Goal: Transaction & Acquisition: Purchase product/service

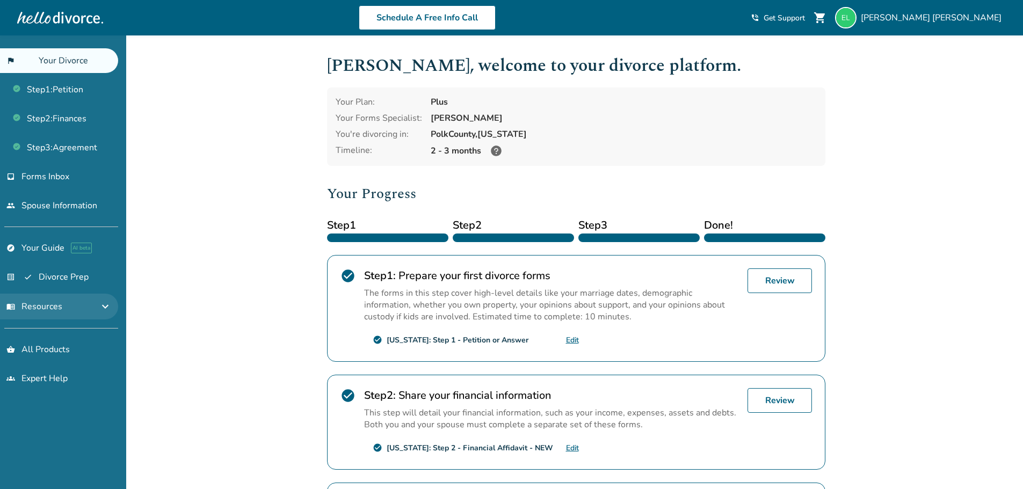
click at [106, 313] on button "menu_book Resources expand_more" at bounding box center [59, 307] width 118 height 26
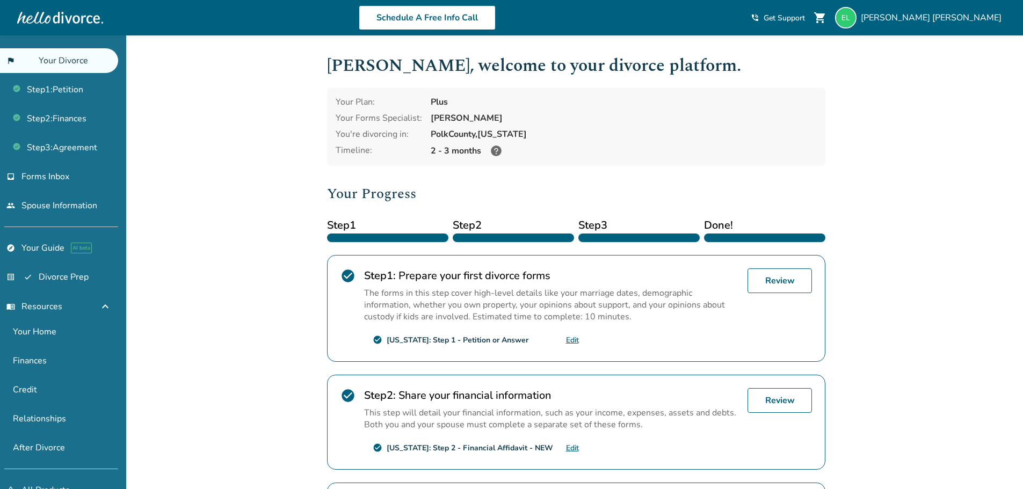
click at [905, 179] on div "Added to cart [PERSON_NAME] , welcome to your divorce platform. Your Plan: Plus…" at bounding box center [511, 375] width 1023 height 680
click at [57, 181] on span "Forms Inbox" at bounding box center [45, 177] width 48 height 12
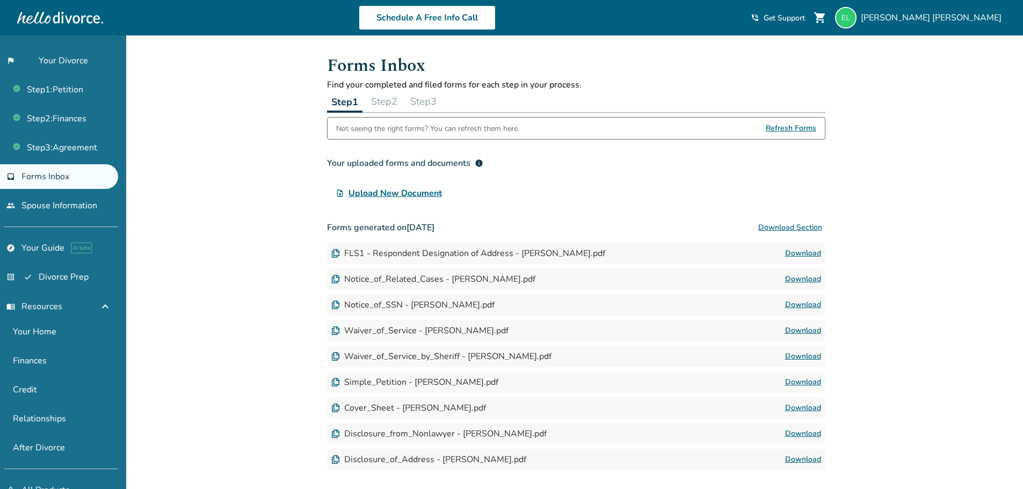
click at [425, 192] on span "Upload New Document" at bounding box center [395, 193] width 93 height 13
click at [0, 0] on input "upload_file Upload New Document" at bounding box center [0, 0] width 0 height 0
click at [405, 189] on span "Upload New Document" at bounding box center [395, 193] width 93 height 13
click at [0, 0] on input "upload_file Upload New Document" at bounding box center [0, 0] width 0 height 0
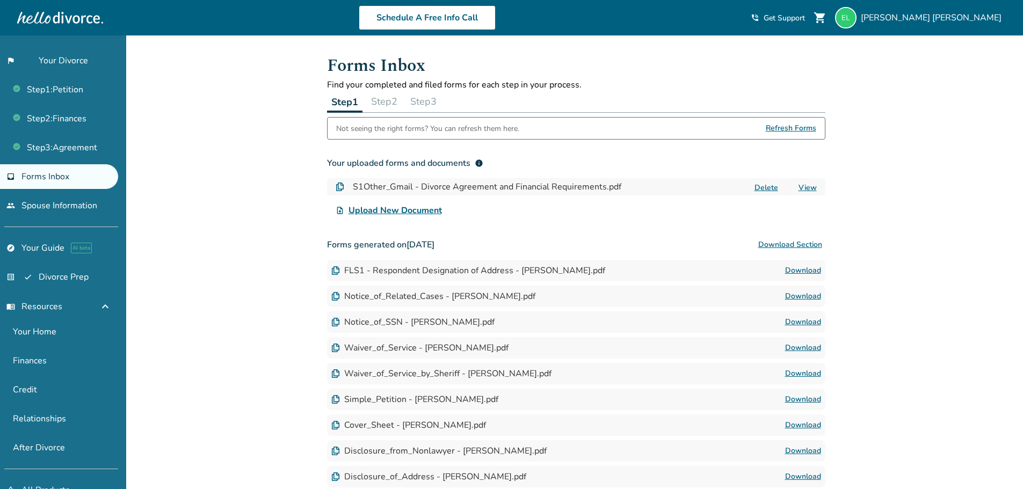
click at [809, 187] on link "View" at bounding box center [808, 188] width 18 height 10
click at [178, 186] on div "Added to cart Forms Inbox Find your completed and filed forms for each step in …" at bounding box center [511, 307] width 1023 height 545
click at [59, 114] on link "Step 2 : Finances" at bounding box center [59, 118] width 118 height 25
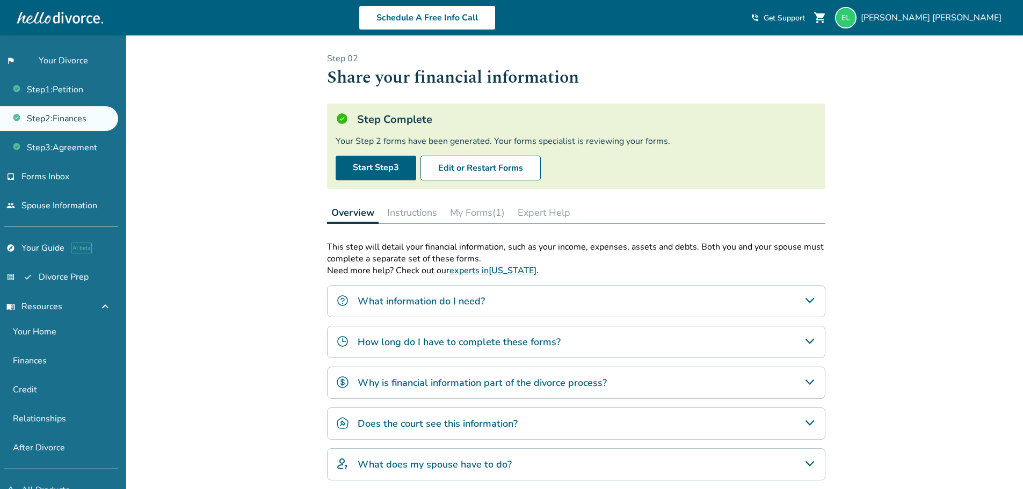
click at [246, 290] on div "Added to cart Step 0 2 Share your financial information Step Complete Your Step…" at bounding box center [511, 308] width 1023 height 546
click at [64, 89] on link "Step 1 : Petition" at bounding box center [59, 89] width 118 height 25
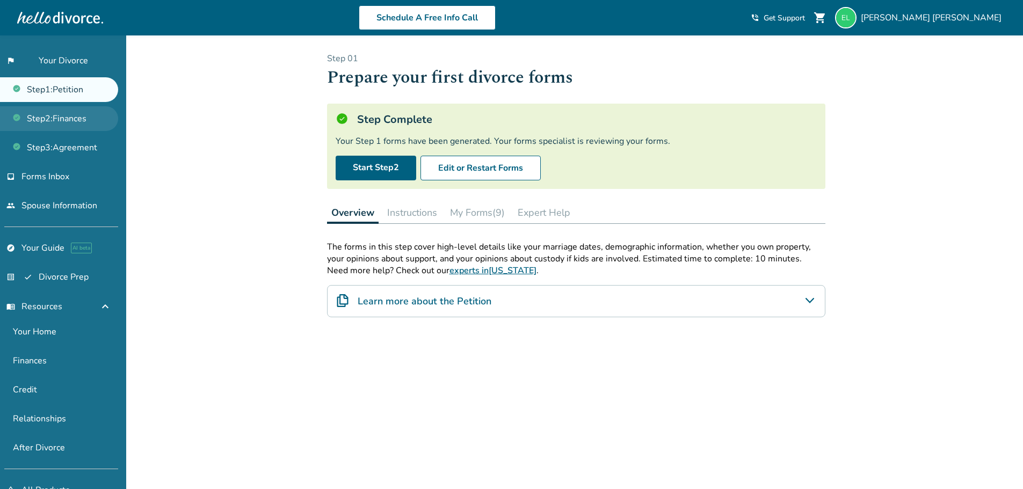
click at [55, 113] on link "Step 2 : Finances" at bounding box center [59, 118] width 118 height 25
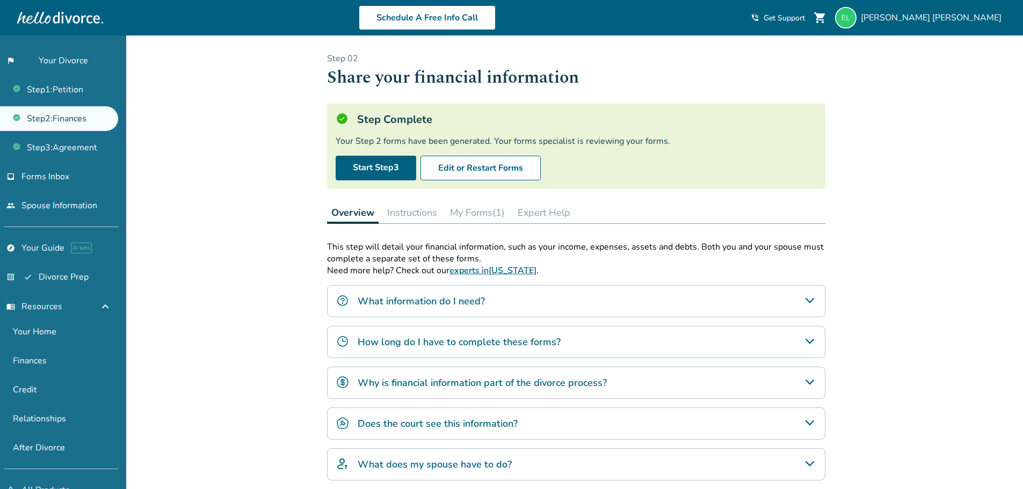
click at [559, 218] on button "Expert Help" at bounding box center [544, 212] width 61 height 21
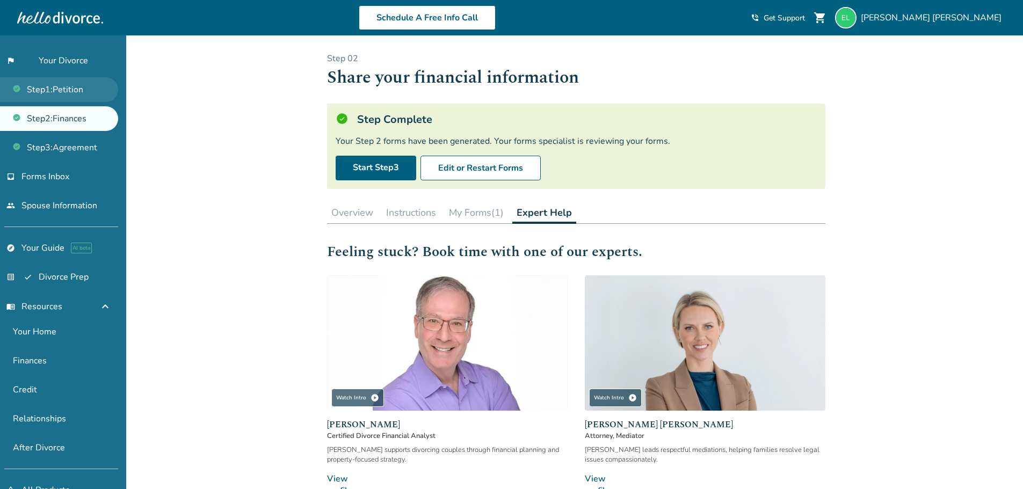
click at [52, 82] on link "Step 1 : Petition" at bounding box center [59, 89] width 118 height 25
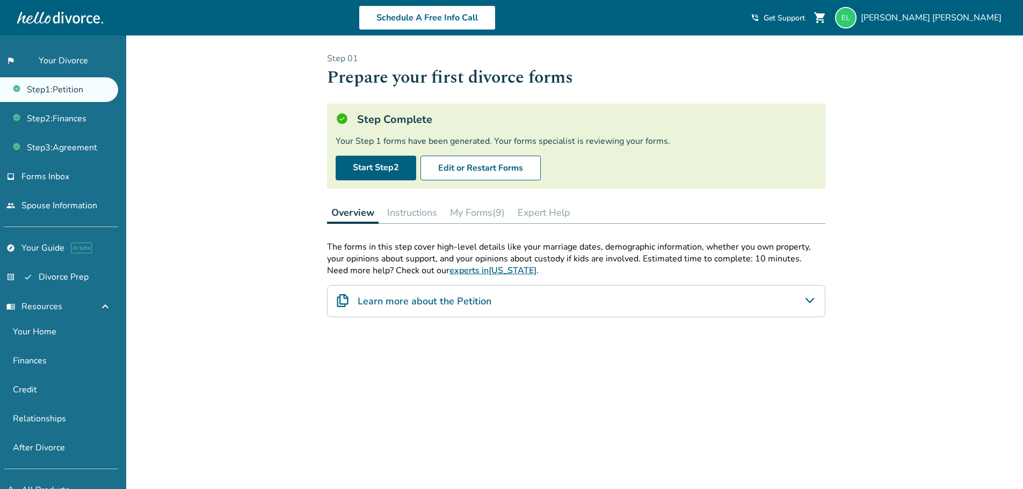
click at [533, 213] on button "Expert Help" at bounding box center [544, 212] width 61 height 21
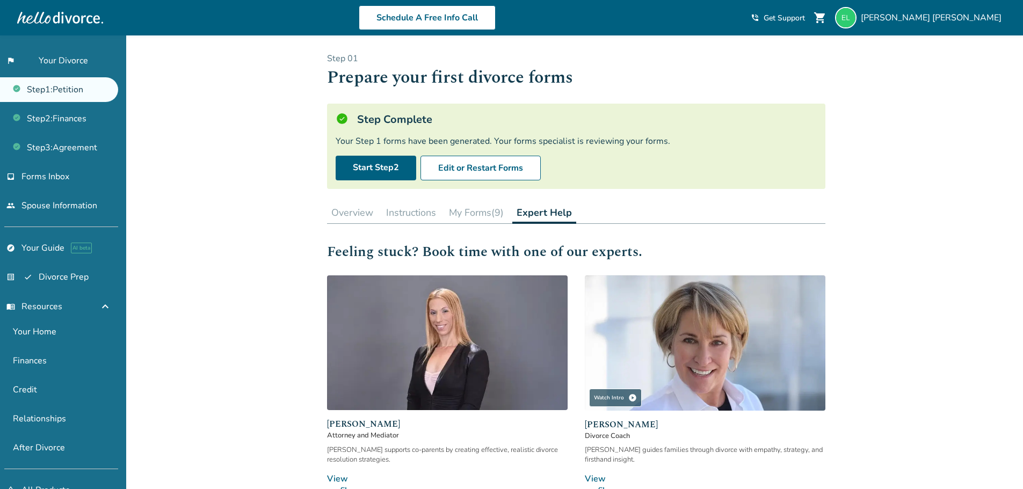
scroll to position [124, 0]
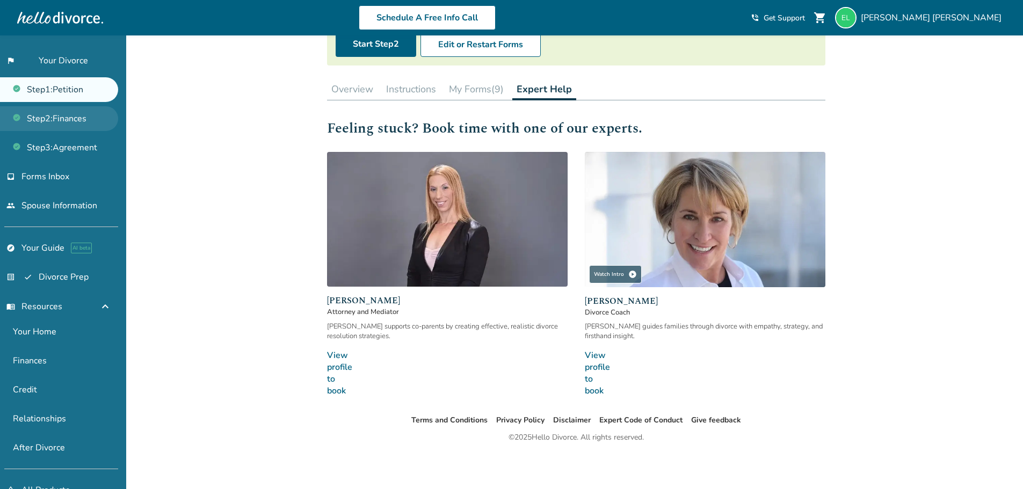
click at [66, 121] on link "Step 2 : Finances" at bounding box center [59, 118] width 118 height 25
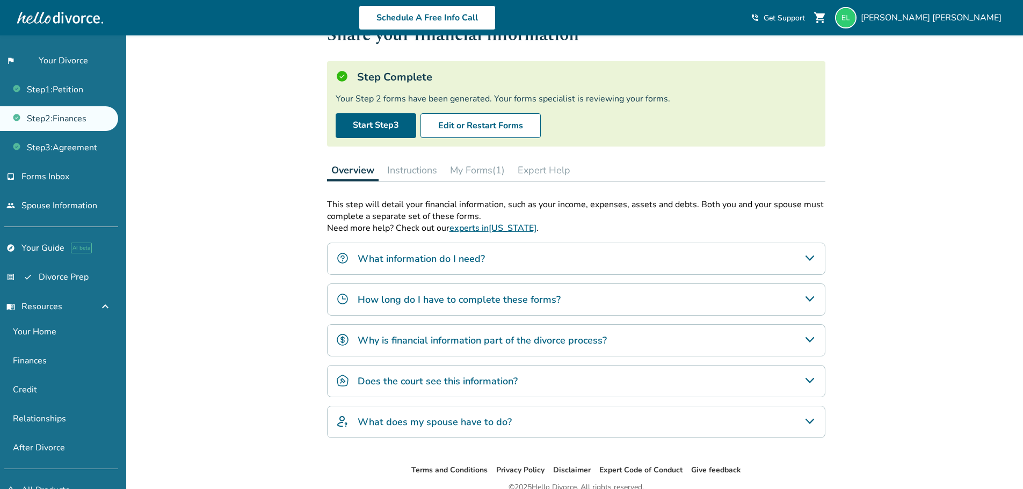
scroll to position [92, 0]
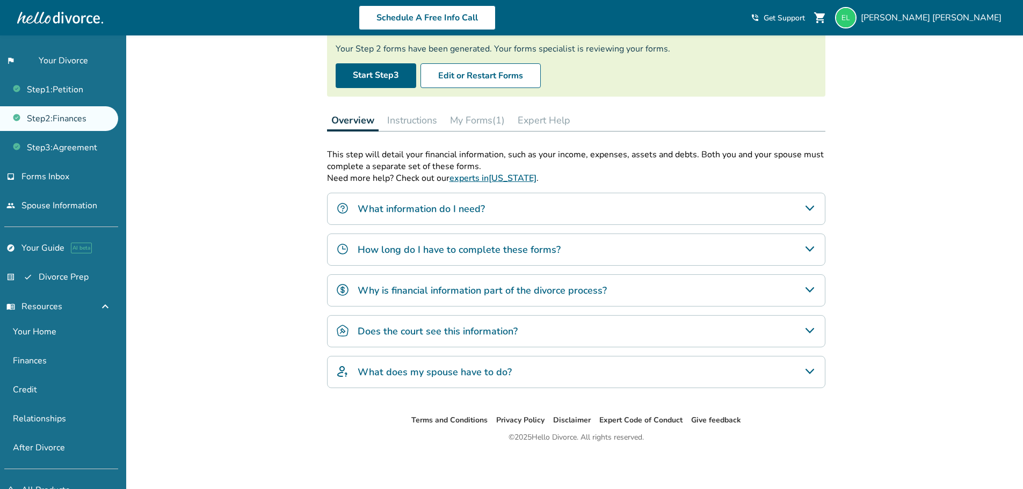
click at [549, 120] on button "Expert Help" at bounding box center [544, 120] width 61 height 21
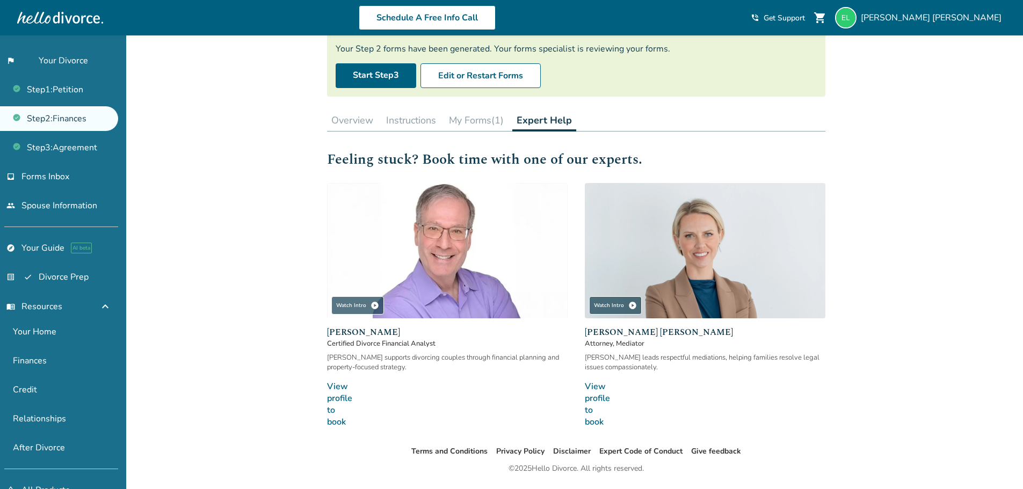
click at [336, 398] on link "View profile to book line_end_arrow_notch" at bounding box center [447, 404] width 241 height 47
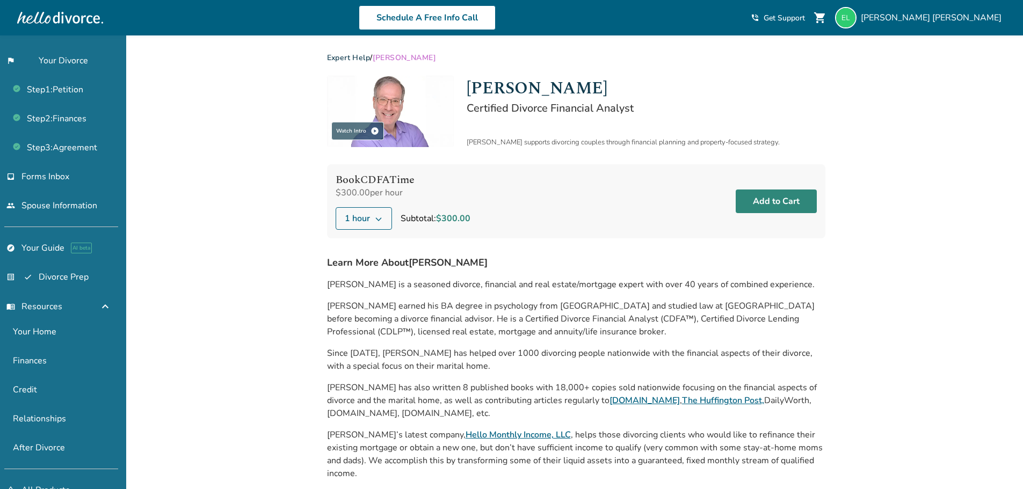
click at [791, 204] on button "Add to Cart" at bounding box center [776, 202] width 81 height 24
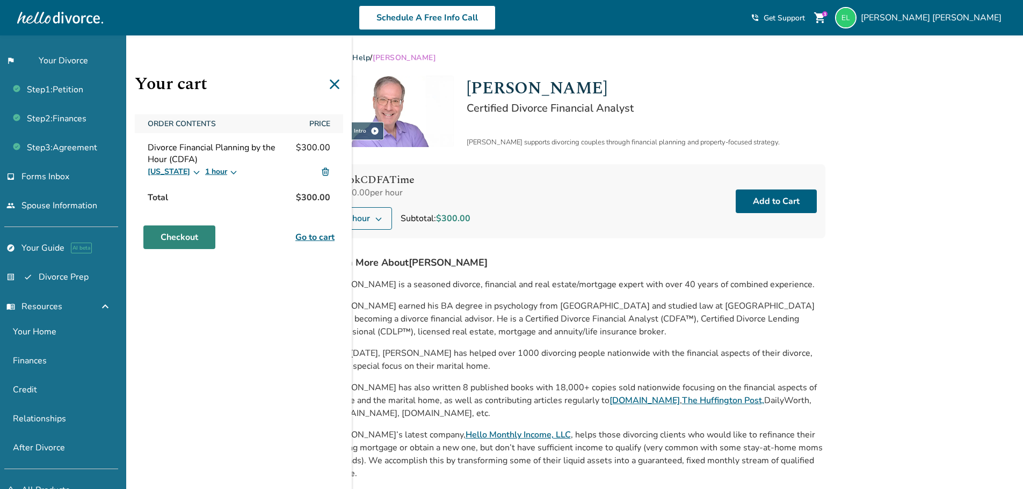
click at [188, 241] on link "Checkout" at bounding box center [179, 238] width 72 height 24
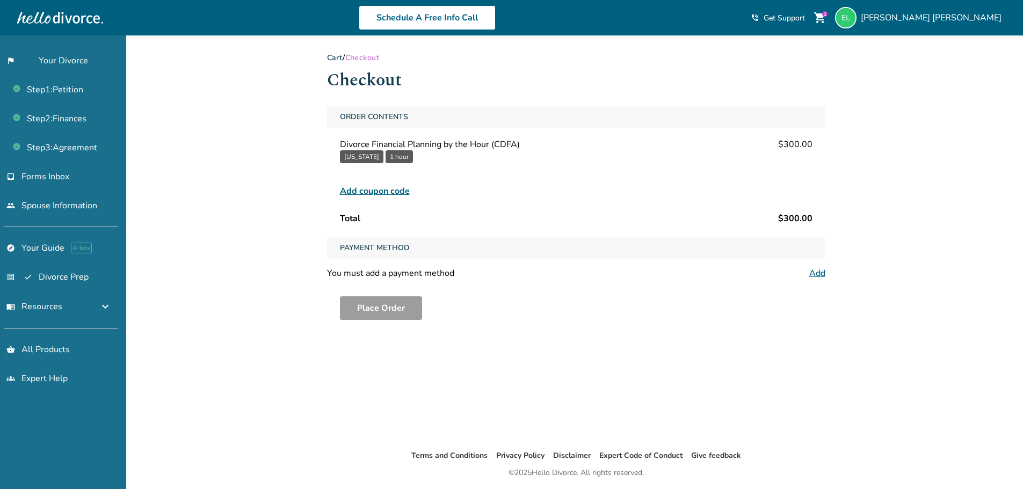
click at [336, 53] on link "Cart" at bounding box center [335, 58] width 16 height 10
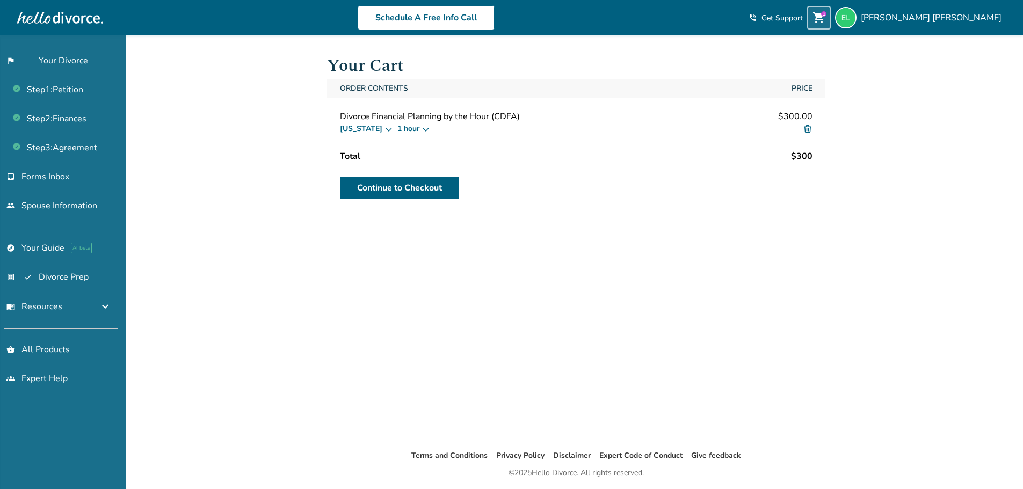
click at [809, 125] on img at bounding box center [808, 129] width 10 height 10
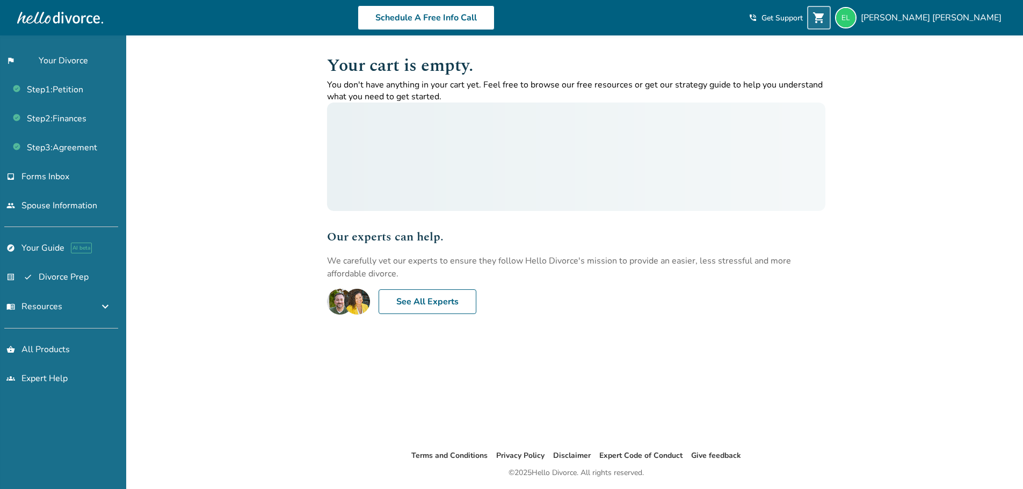
click at [283, 181] on div "Added to cart Your cart is empty. You don't have anything in your cart yet. Fee…" at bounding box center [511, 279] width 1023 height 489
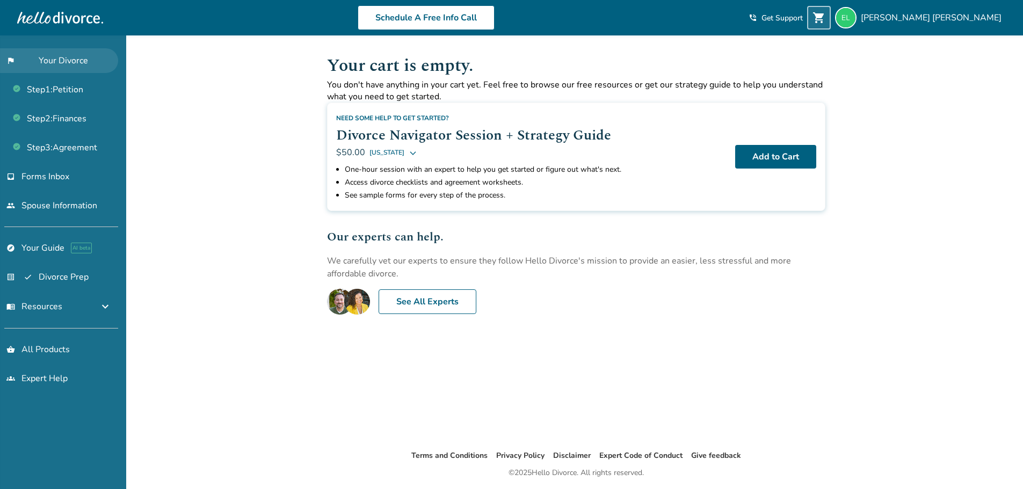
click at [83, 62] on link "flag_2 Your Divorce" at bounding box center [59, 60] width 118 height 25
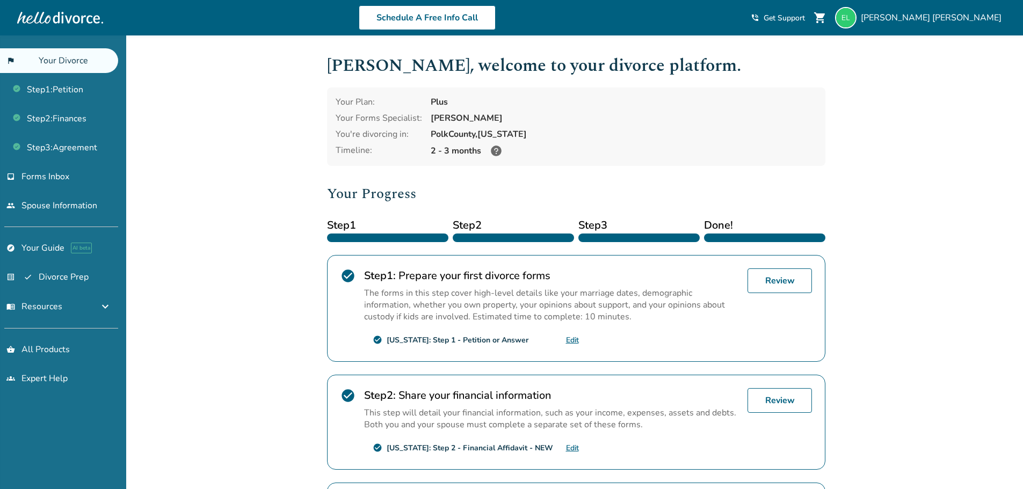
click at [215, 155] on div "Added to cart [PERSON_NAME] , welcome to your divorce platform. Your Plan: Plus…" at bounding box center [511, 375] width 1023 height 680
click at [71, 93] on link "Step 1 : Petition" at bounding box center [59, 89] width 118 height 25
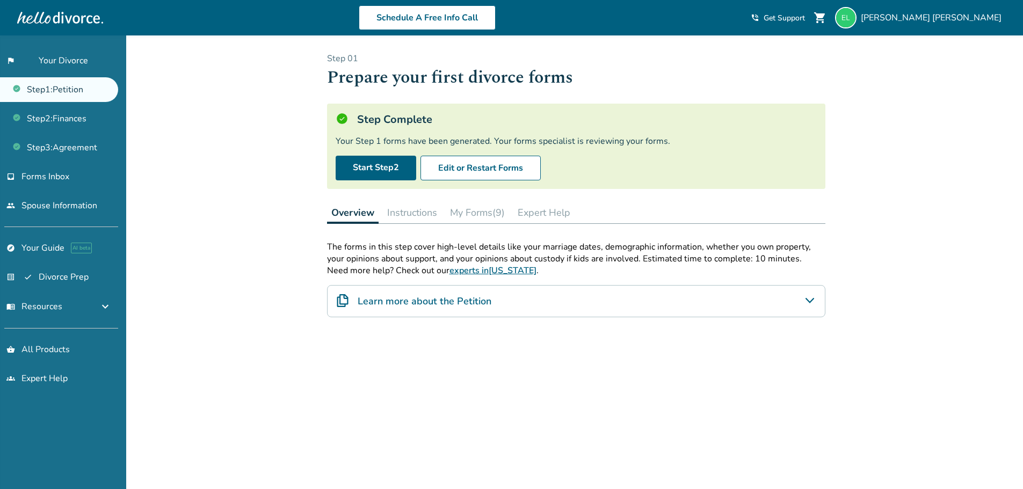
click at [536, 212] on button "Expert Help" at bounding box center [544, 212] width 61 height 21
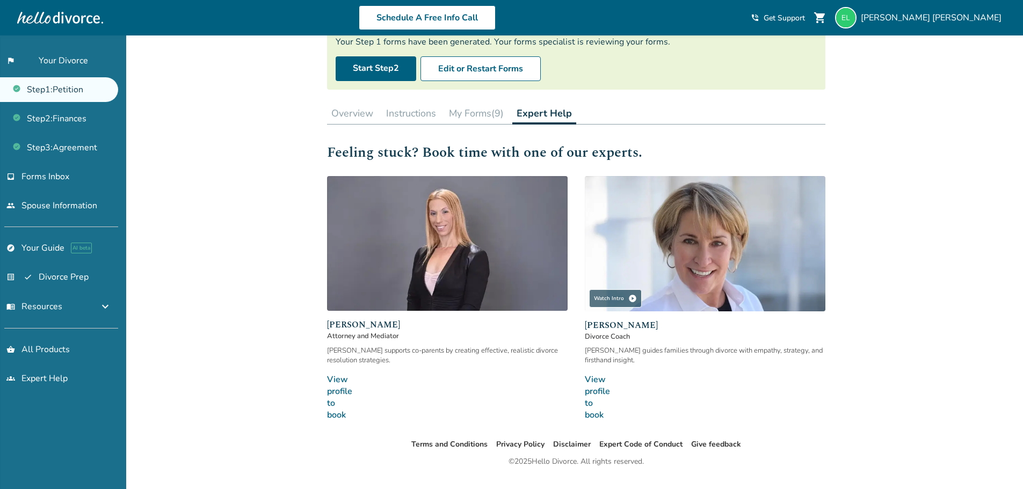
scroll to position [124, 0]
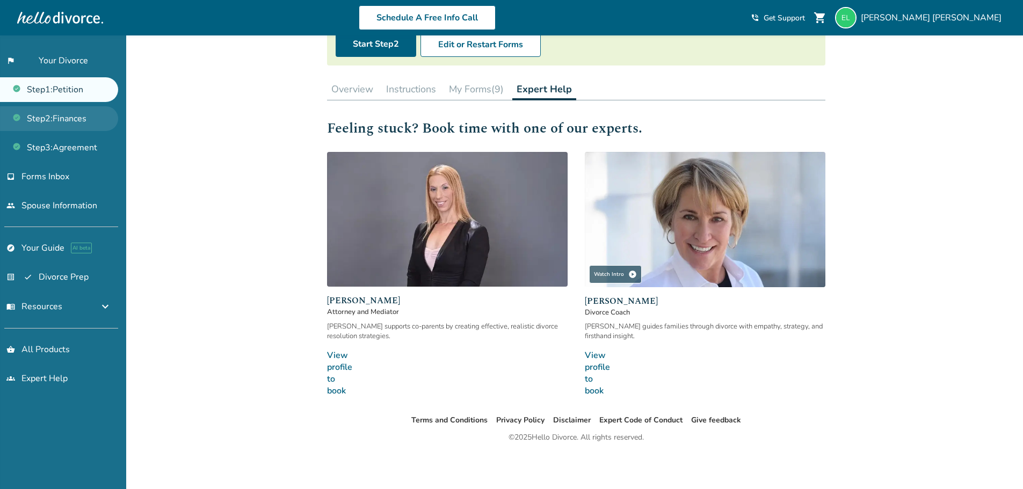
click at [85, 126] on link "Step 2 : Finances" at bounding box center [59, 118] width 118 height 25
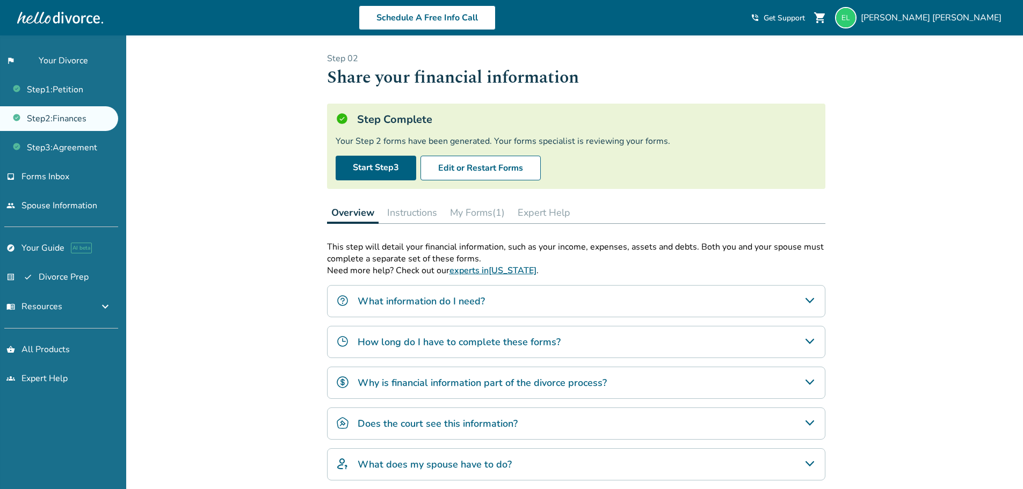
click at [542, 214] on button "Expert Help" at bounding box center [544, 212] width 61 height 21
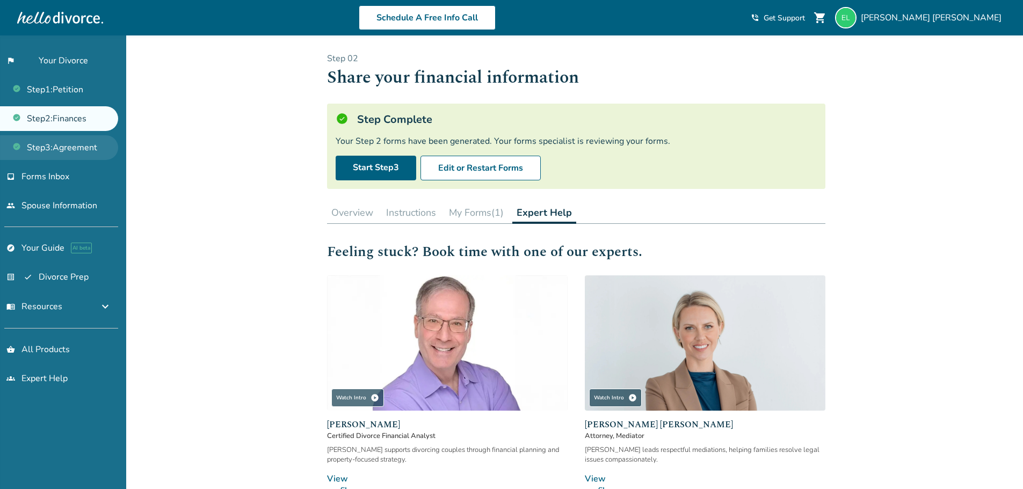
click at [83, 152] on link "Step 3 : Agreement" at bounding box center [59, 147] width 118 height 25
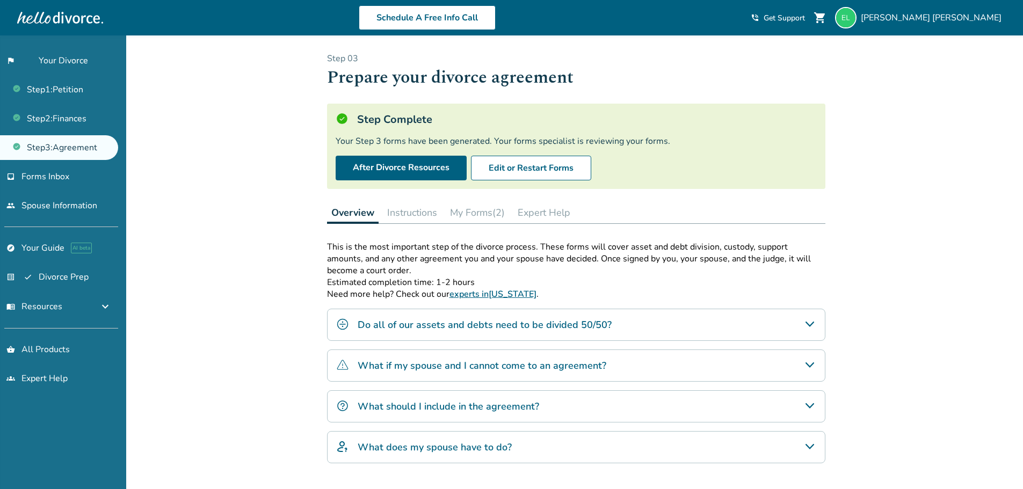
click at [544, 208] on button "Expert Help" at bounding box center [544, 212] width 61 height 21
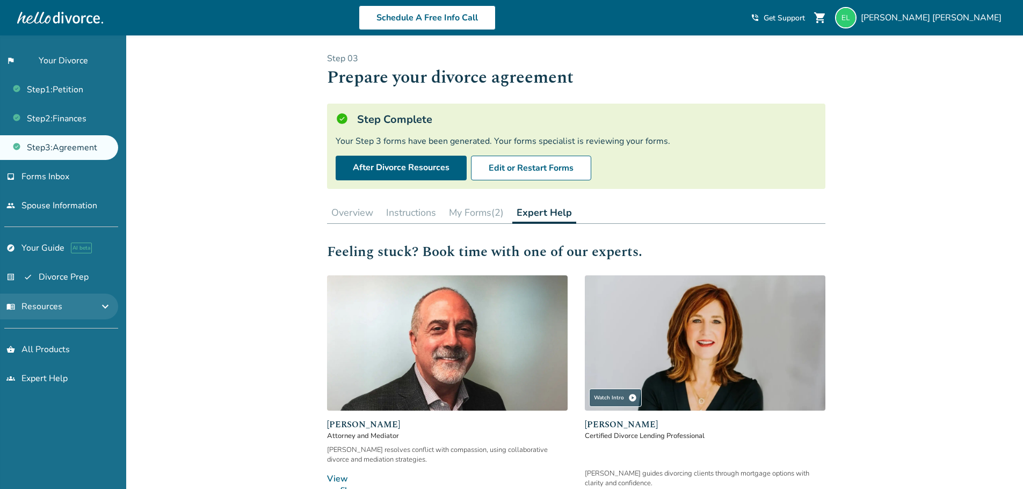
click at [98, 304] on button "menu_book Resources expand_more" at bounding box center [59, 307] width 118 height 26
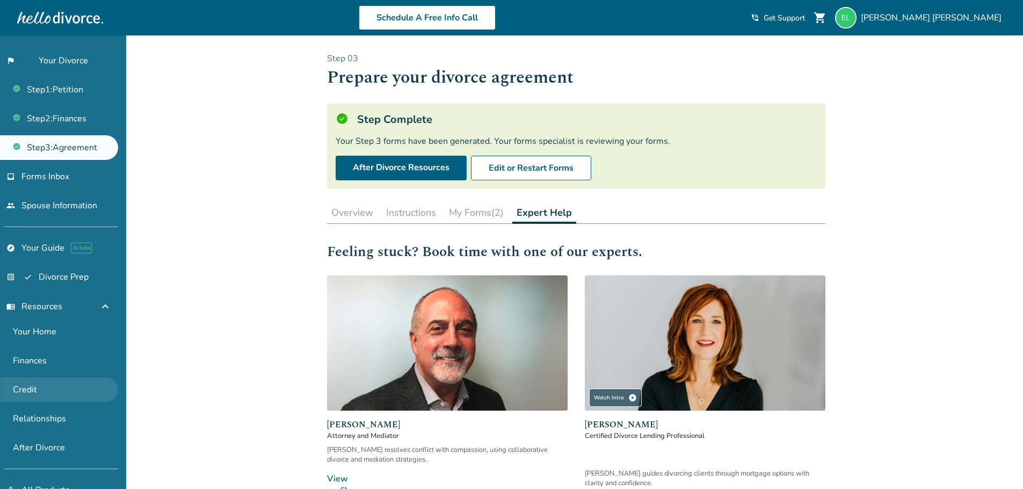
drag, startPoint x: 96, startPoint y: 324, endPoint x: 24, endPoint y: 391, distance: 98.1
click at [24, 391] on link "Credit" at bounding box center [59, 390] width 118 height 25
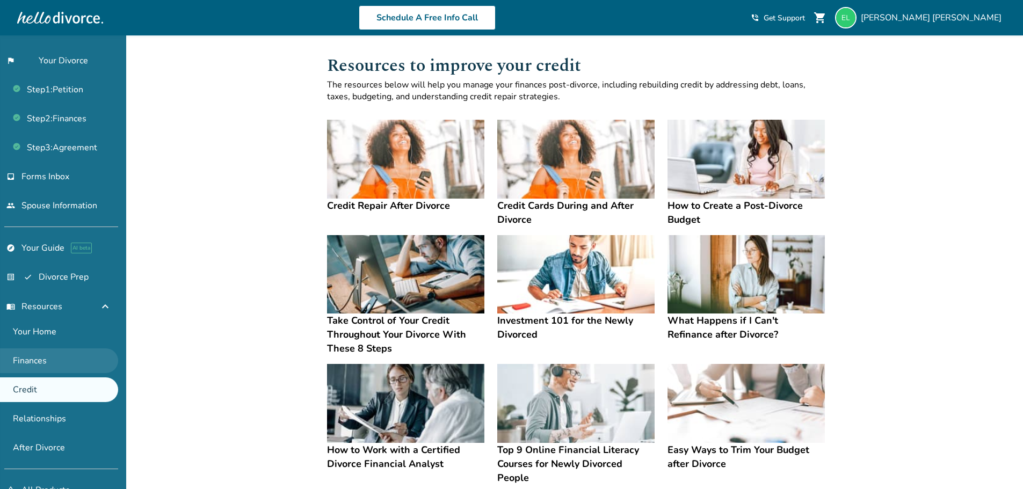
click at [53, 357] on link "Finances" at bounding box center [59, 361] width 118 height 25
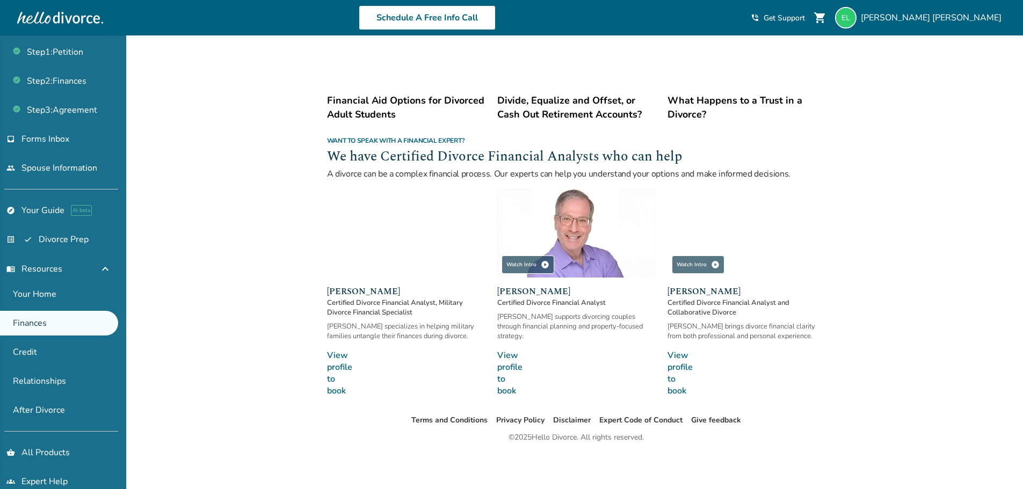
scroll to position [55, 0]
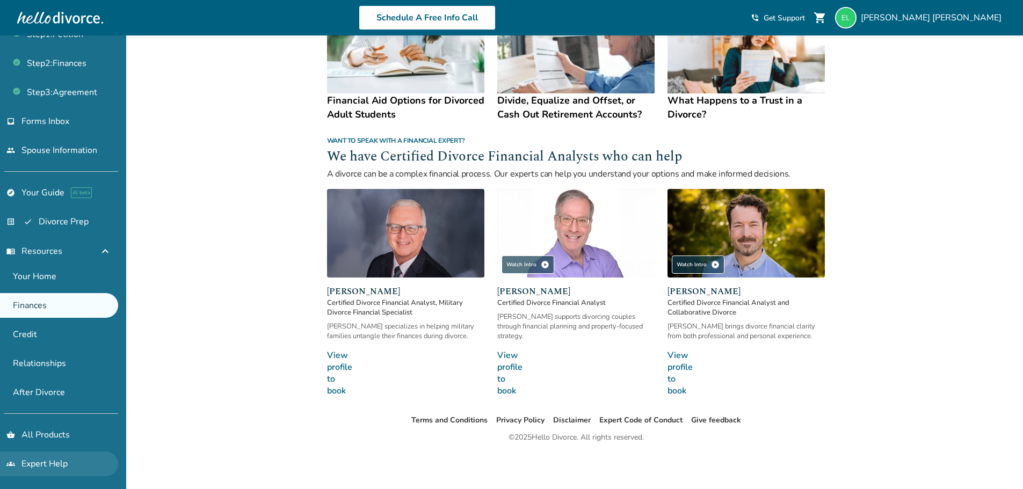
click at [68, 466] on link "groups Expert Help" at bounding box center [59, 464] width 118 height 25
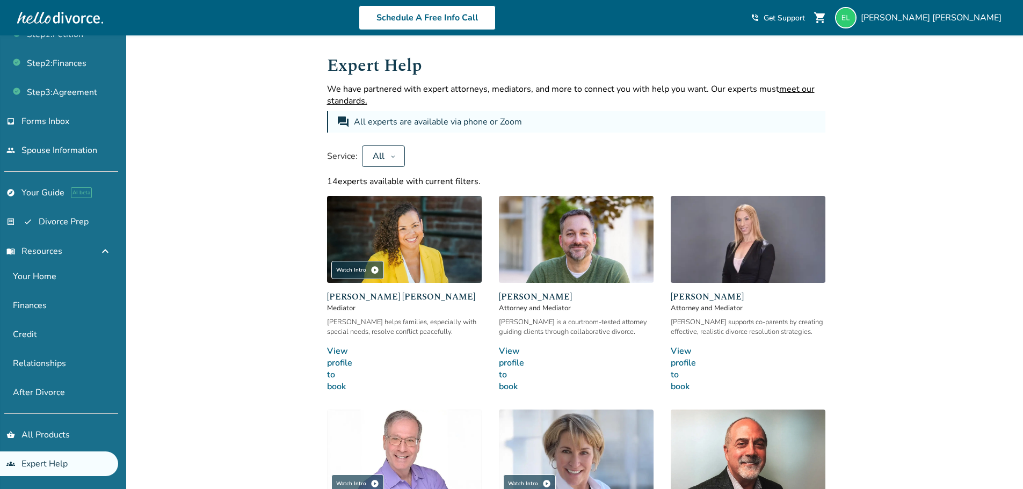
click at [48, 275] on link "Your Home" at bounding box center [59, 276] width 118 height 25
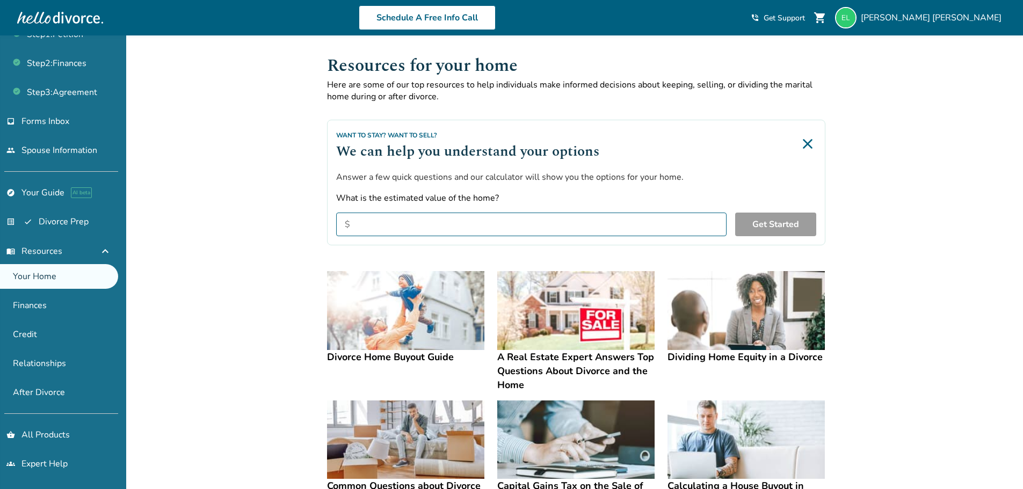
drag, startPoint x: 234, startPoint y: 236, endPoint x: 213, endPoint y: 127, distance: 110.5
click at [213, 127] on div "Added to cart Resources for your home Here are some of our top resources to hel…" at bounding box center [511, 432] width 1023 height 795
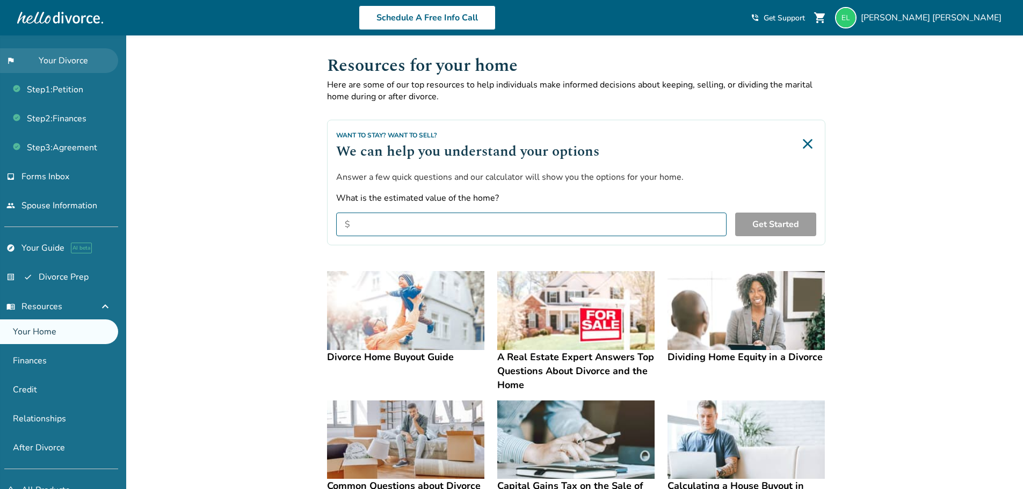
click at [69, 60] on link "flag_2 Your Divorce" at bounding box center [59, 60] width 118 height 25
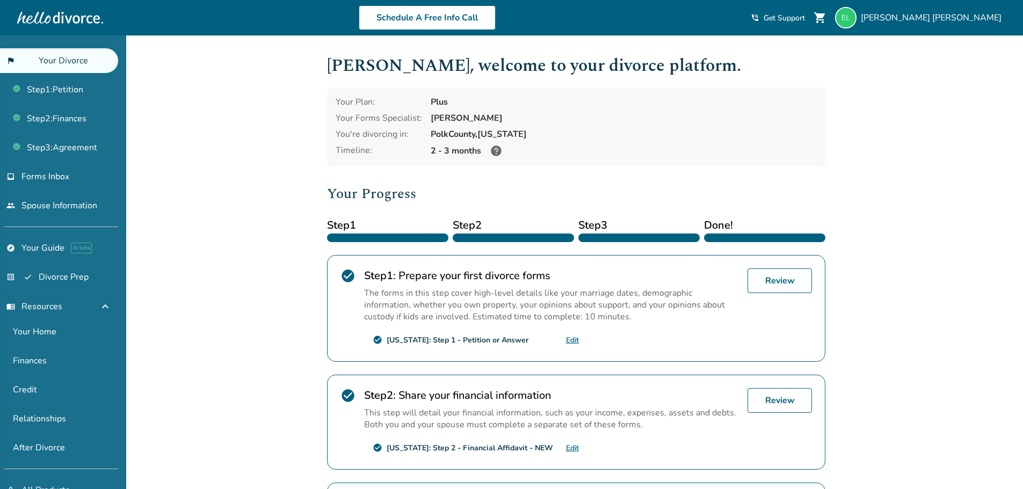
click at [198, 239] on div "Added to cart [PERSON_NAME] , welcome to your divorce platform. Your Plan: Plus…" at bounding box center [511, 375] width 1023 height 680
click at [900, 305] on div "Added to cart [PERSON_NAME] , welcome to your divorce platform. Your Plan: Plus…" at bounding box center [511, 375] width 1023 height 680
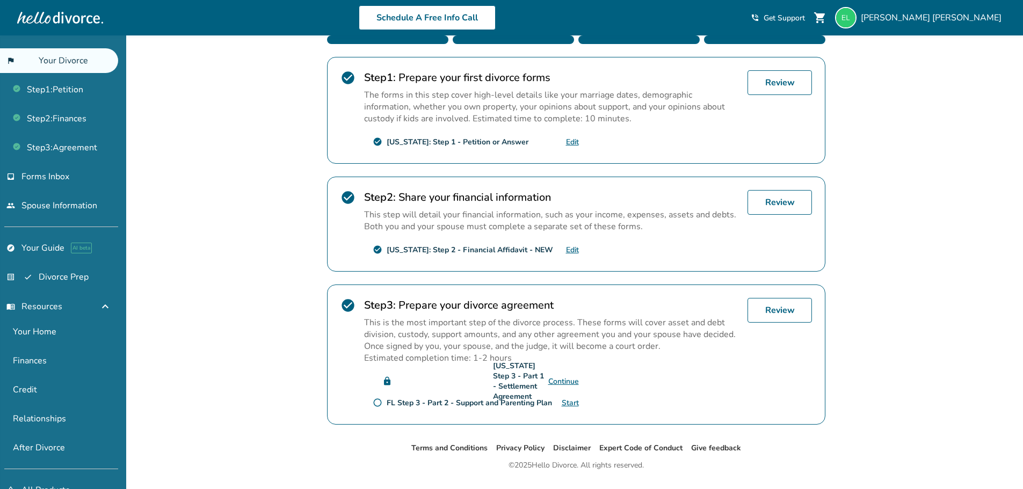
scroll to position [226, 0]
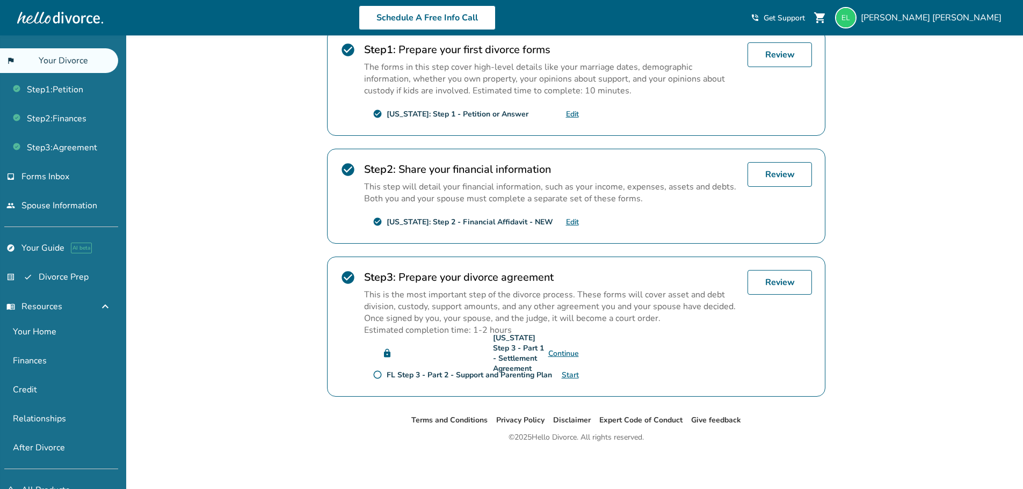
click at [943, 298] on div "Added to cart [PERSON_NAME] , welcome to your divorce platform. Your Plan: Plus…" at bounding box center [511, 149] width 1023 height 680
click at [230, 262] on div "Added to cart [PERSON_NAME] , welcome to your divorce platform. Your Plan: Plus…" at bounding box center [511, 149] width 1023 height 680
